Goal: Task Accomplishment & Management: Complete application form

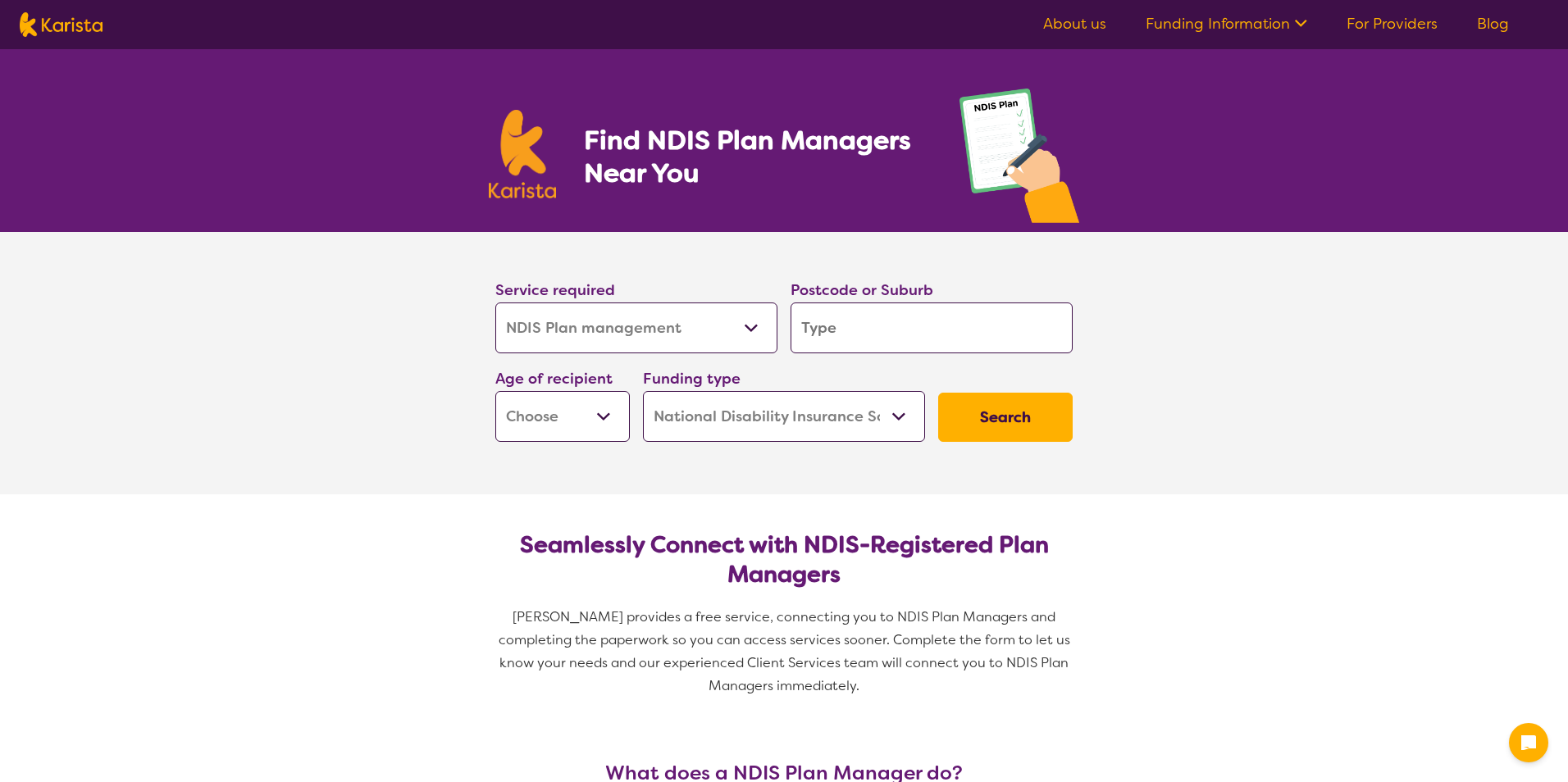
select select "NDIS Plan management"
select select "NDIS"
select select "NDIS Plan management"
select select "NDIS"
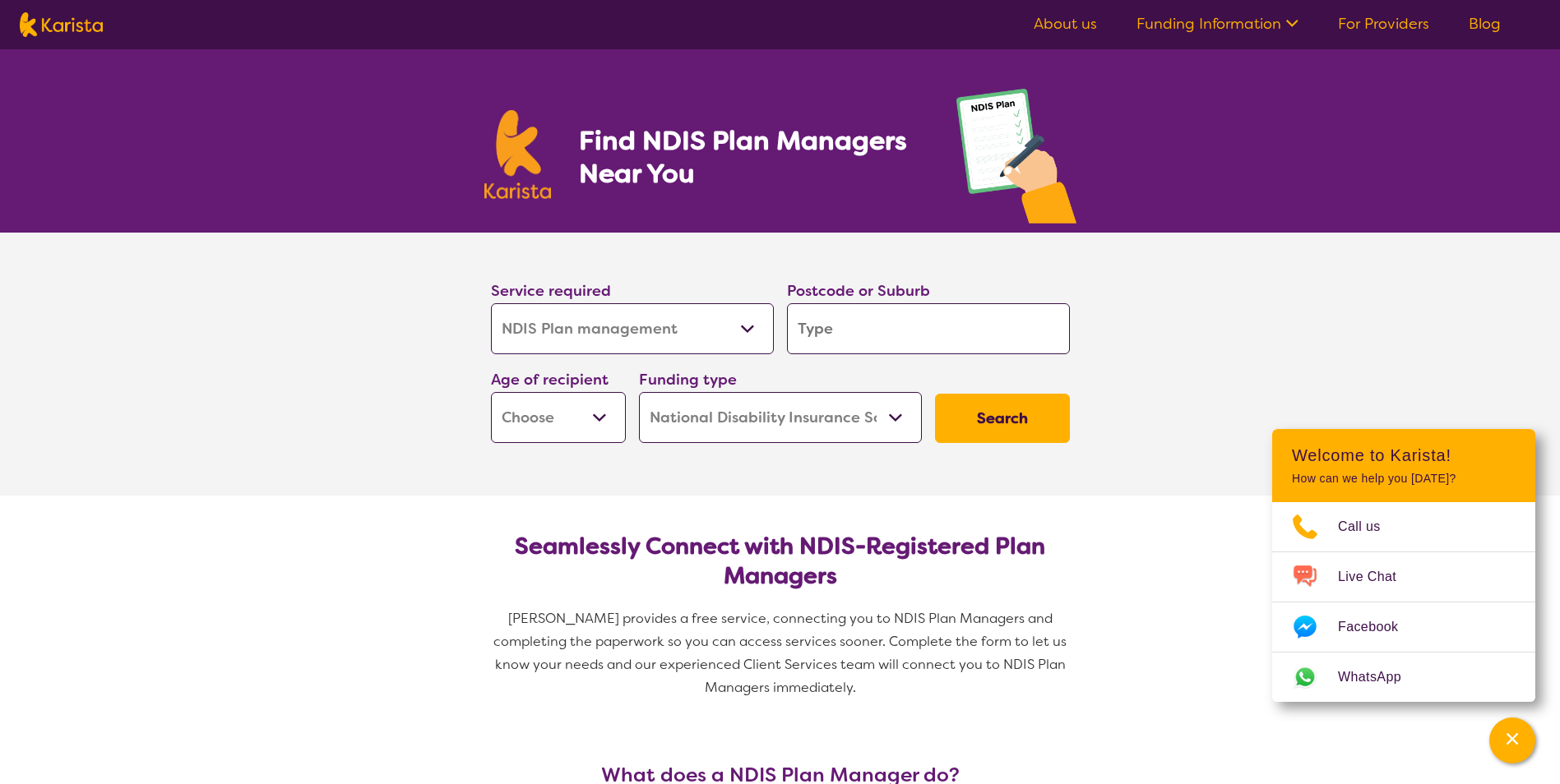
click at [749, 330] on select "Allied Health Assistant Assessment ([MEDICAL_DATA] or [MEDICAL_DATA]) Behaviour…" at bounding box center [632, 328] width 283 height 51
select select "NDIS Support Coordination"
click at [491, 303] on select "Allied Health Assistant Assessment ([MEDICAL_DATA] or [MEDICAL_DATA]) Behaviour…" at bounding box center [632, 328] width 283 height 51
select select "NDIS Support Coordination"
click at [839, 330] on input "search" at bounding box center [929, 328] width 283 height 51
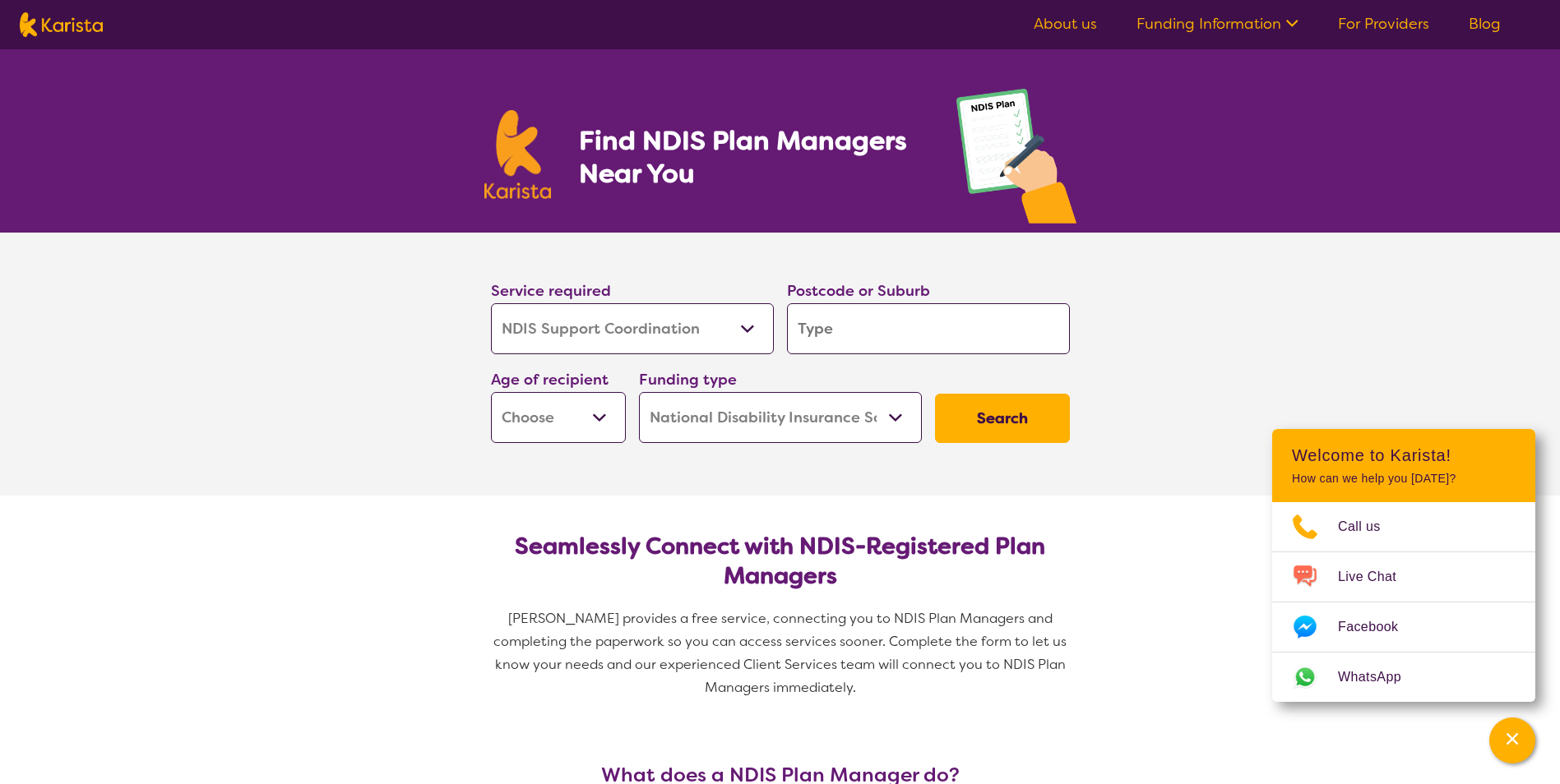
type input "4"
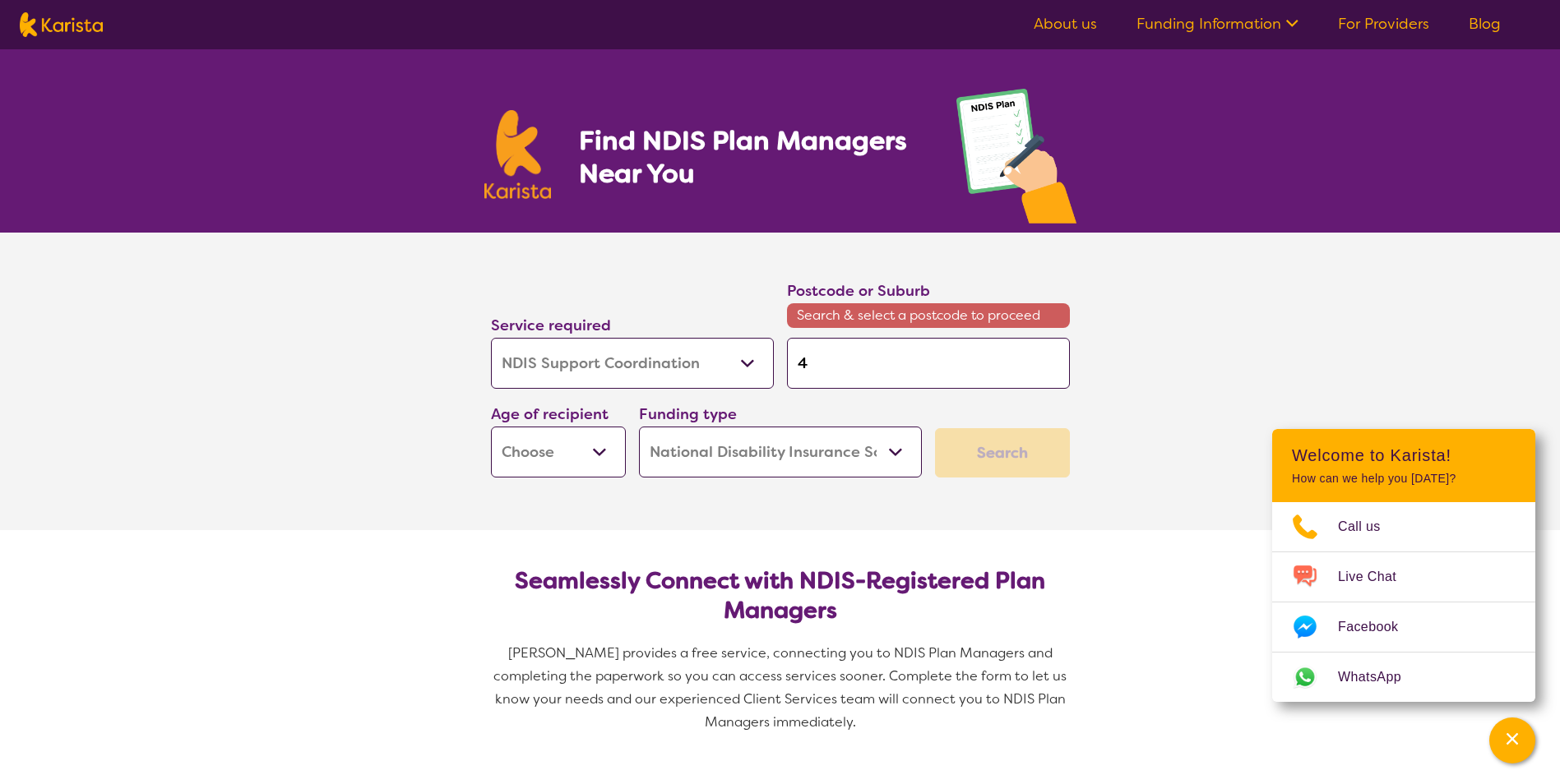
type input "45"
type input "450"
type input "4509"
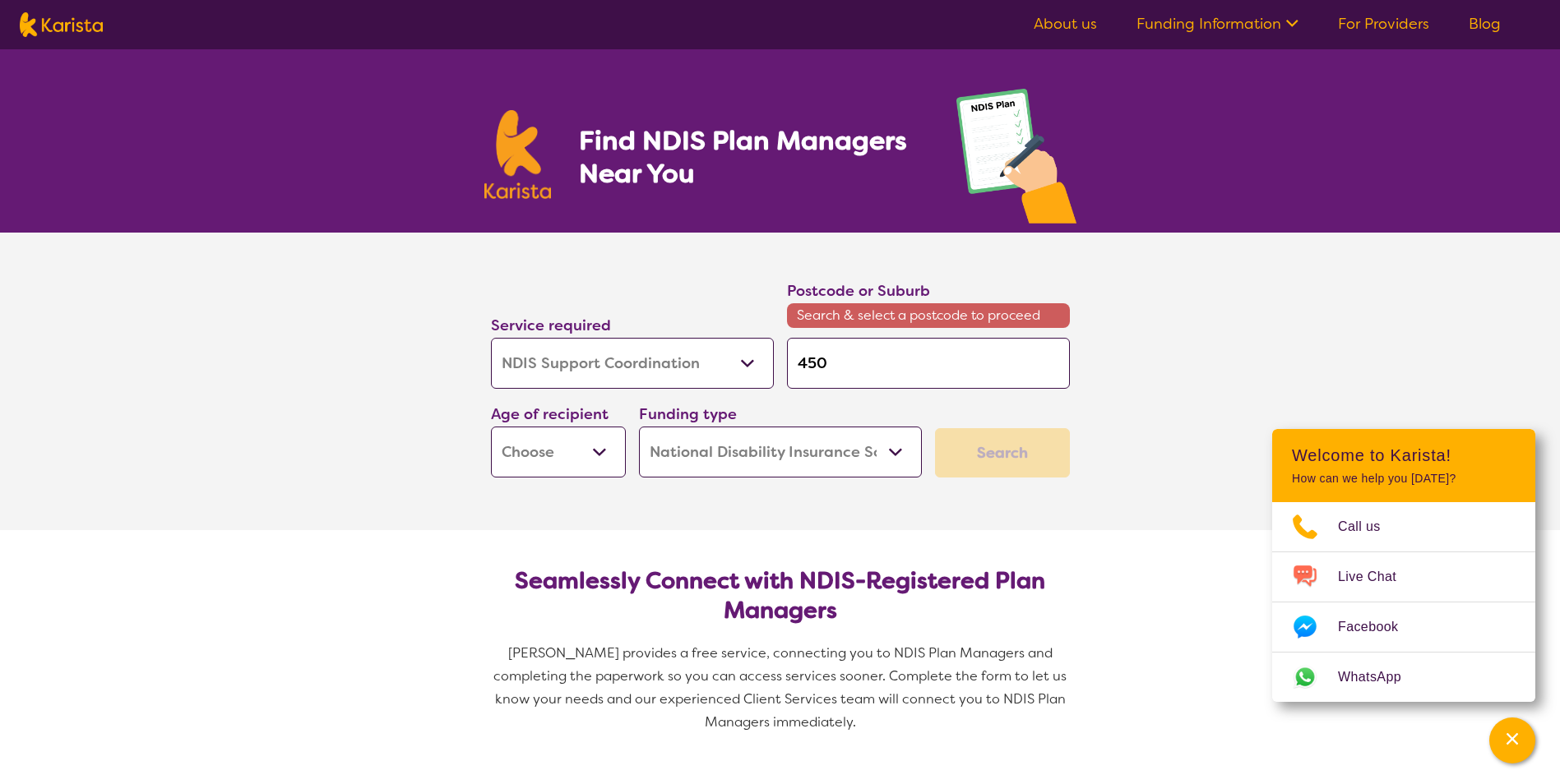
type input "4509"
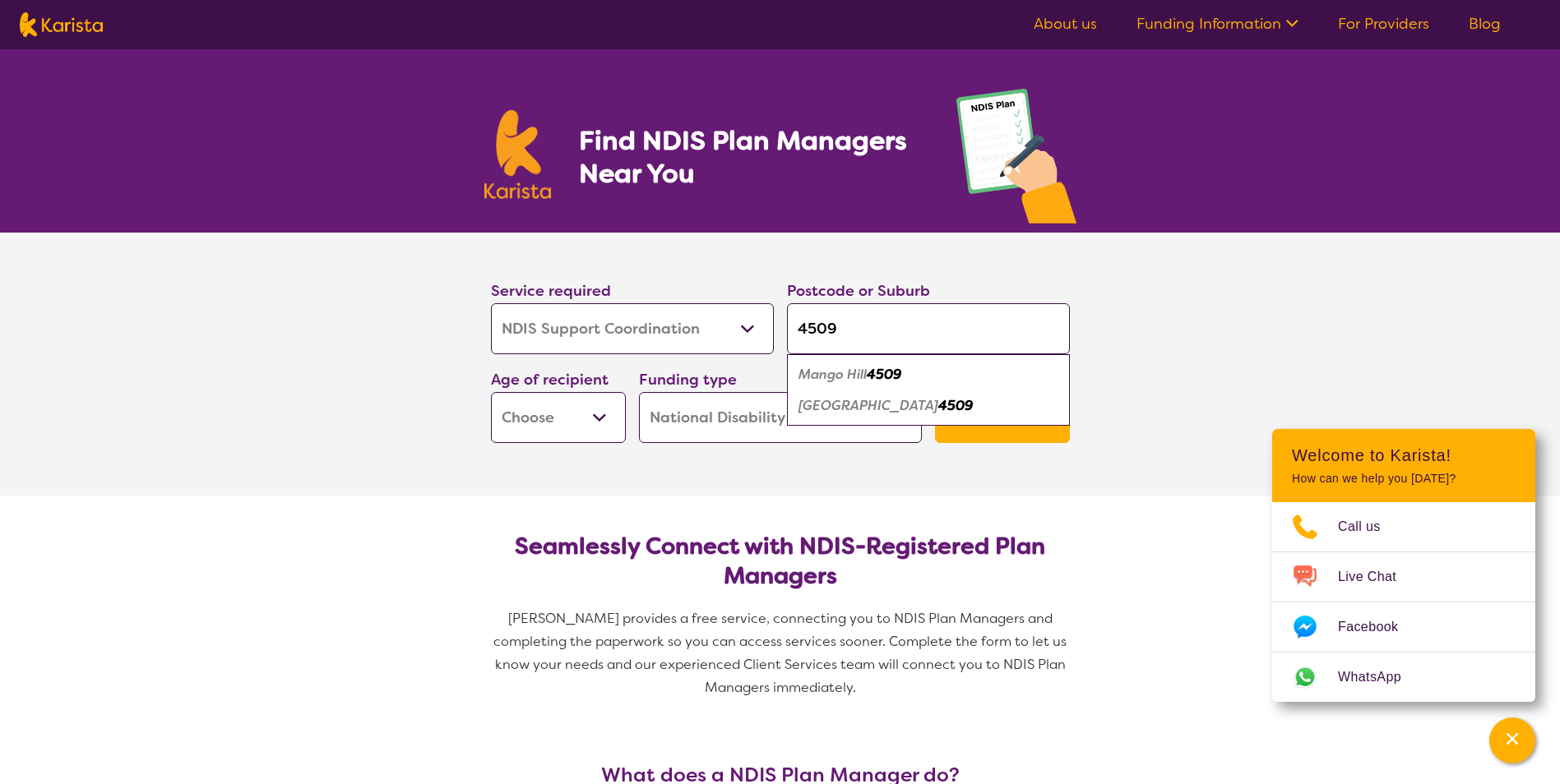
type input "4509"
click at [837, 406] on em "[GEOGRAPHIC_DATA]" at bounding box center [868, 405] width 140 height 17
click at [993, 420] on button "Search" at bounding box center [1001, 418] width 135 height 49
click at [599, 423] on select "Early Childhood - 0 to 9 Child - 10 to 11 Adolescent - 12 to 17 Adult - 18 to 6…" at bounding box center [558, 418] width 135 height 51
select select "AD"
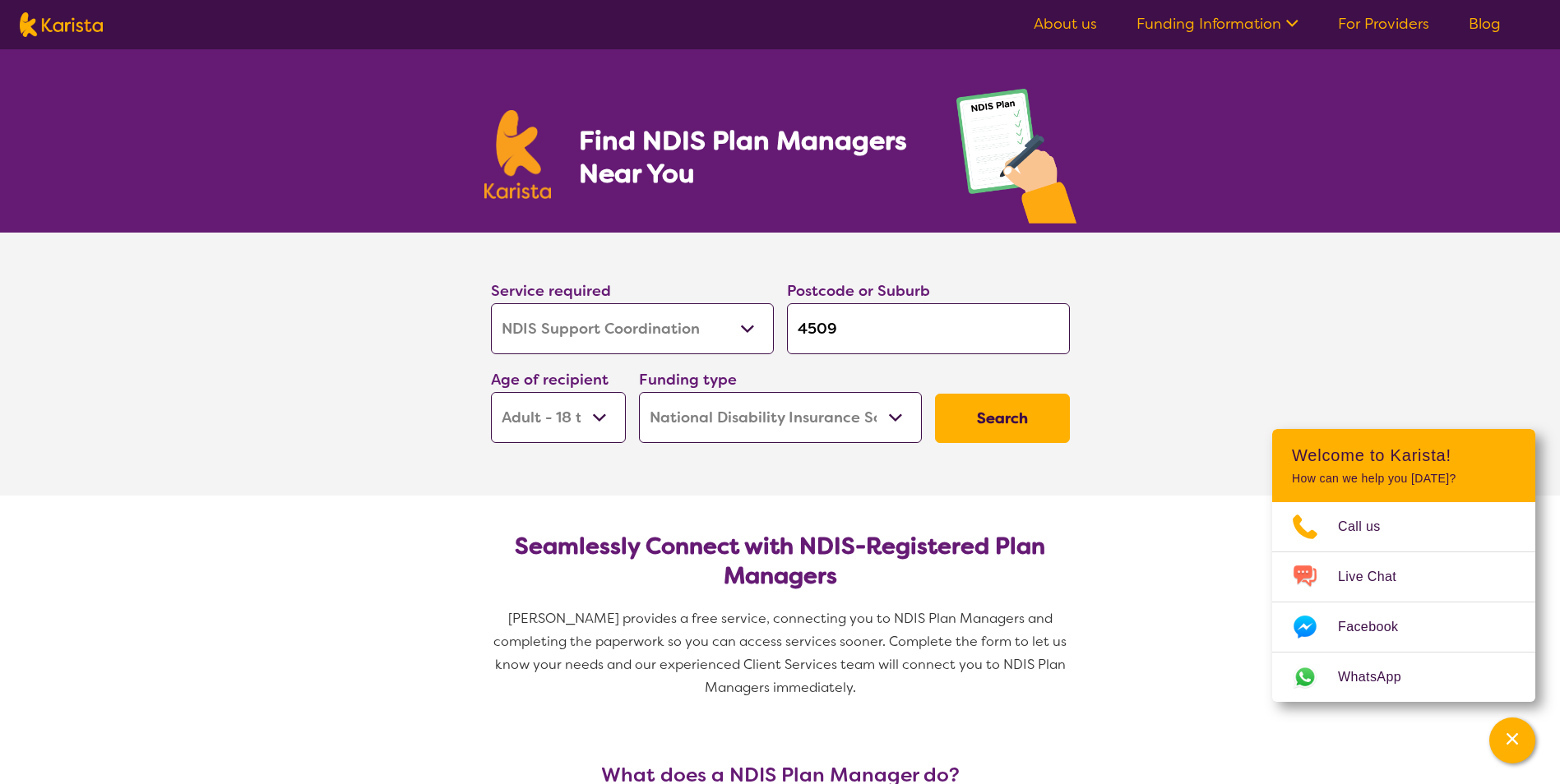
click at [491, 392] on select "Early Childhood - 0 to 9 Child - 10 to 11 Adolescent - 12 to 17 Adult - 18 to 6…" at bounding box center [558, 418] width 135 height 51
select select "AD"
click at [889, 417] on select "Home Care Package (HCP) National Disability Insurance Scheme (NDIS) I don't know" at bounding box center [780, 418] width 283 height 51
click at [1031, 400] on button "Search" at bounding box center [1001, 418] width 135 height 49
